Goal: Task Accomplishment & Management: Manage account settings

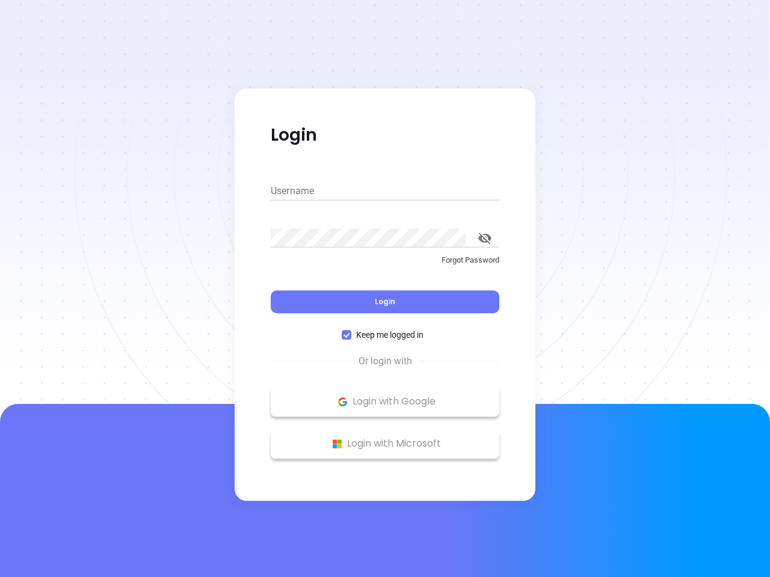
click at [385, 289] on div "Login" at bounding box center [385, 294] width 229 height 37
click at [385, 191] on input "Username" at bounding box center [385, 191] width 229 height 19
click at [485, 238] on icon "toggle password visibility" at bounding box center [484, 238] width 13 height 11
click at [385, 302] on span "Login" at bounding box center [385, 302] width 20 height 10
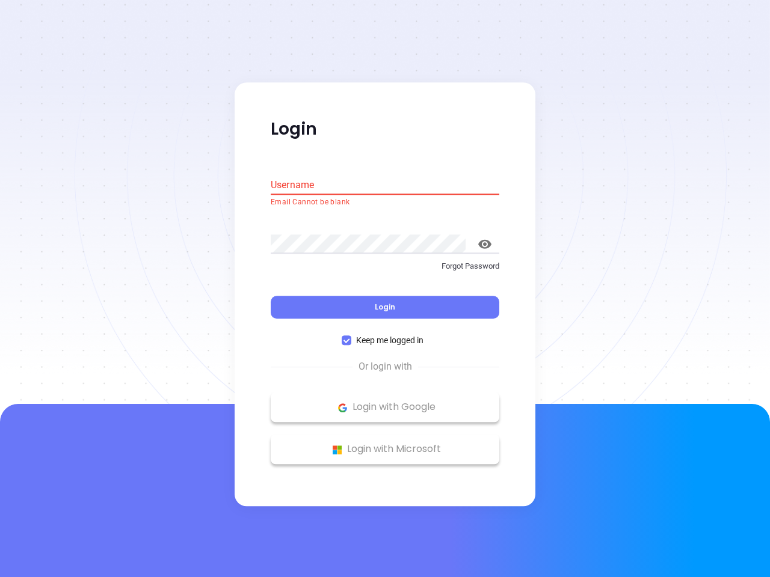
click at [385, 335] on span "Keep me logged in" at bounding box center [389, 340] width 77 height 13
click at [351, 336] on input "Keep me logged in" at bounding box center [347, 341] width 10 height 10
checkbox input "false"
click at [385, 402] on p "Login with Google" at bounding box center [385, 408] width 217 height 18
click at [385, 444] on p "Login with Microsoft" at bounding box center [385, 450] width 217 height 18
